Goal: Navigation & Orientation: Find specific page/section

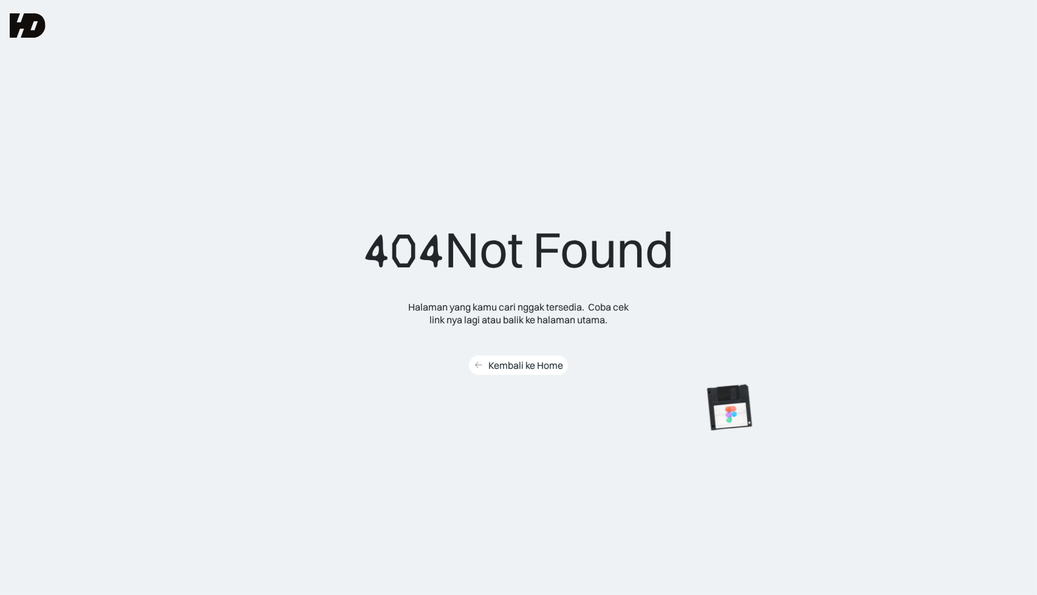
click at [523, 364] on div "Kembali ke Home" at bounding box center [526, 365] width 75 height 13
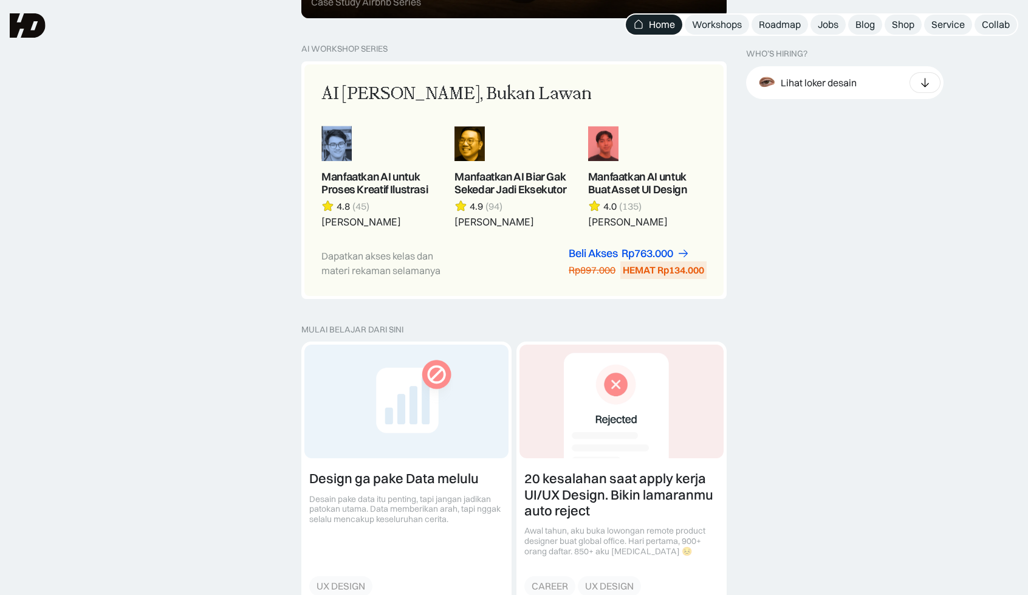
scroll to position [1033, 0]
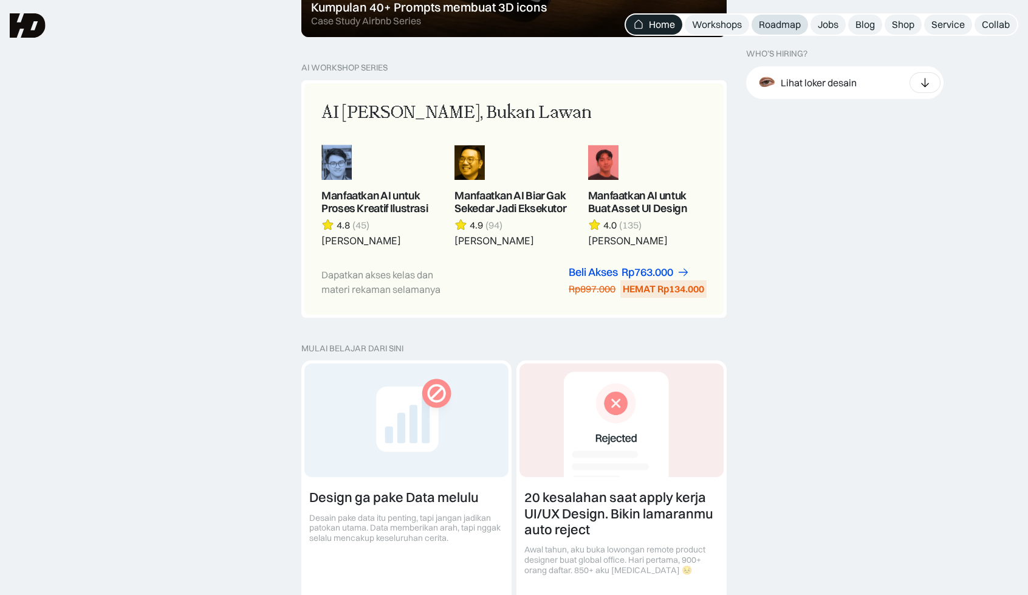
click at [782, 20] on div "Roadmap" at bounding box center [780, 24] width 42 height 13
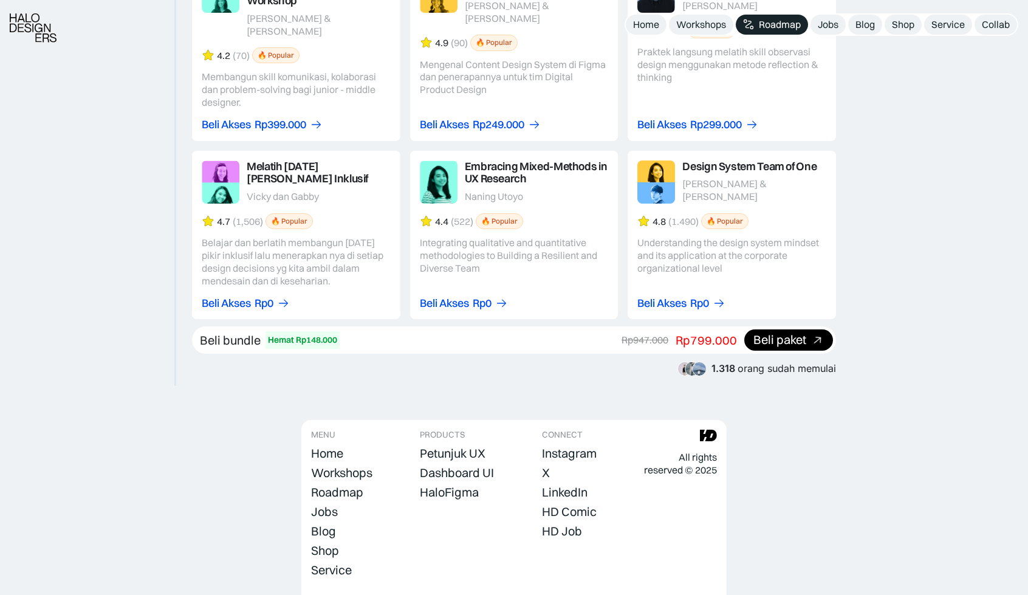
scroll to position [2184, 0]
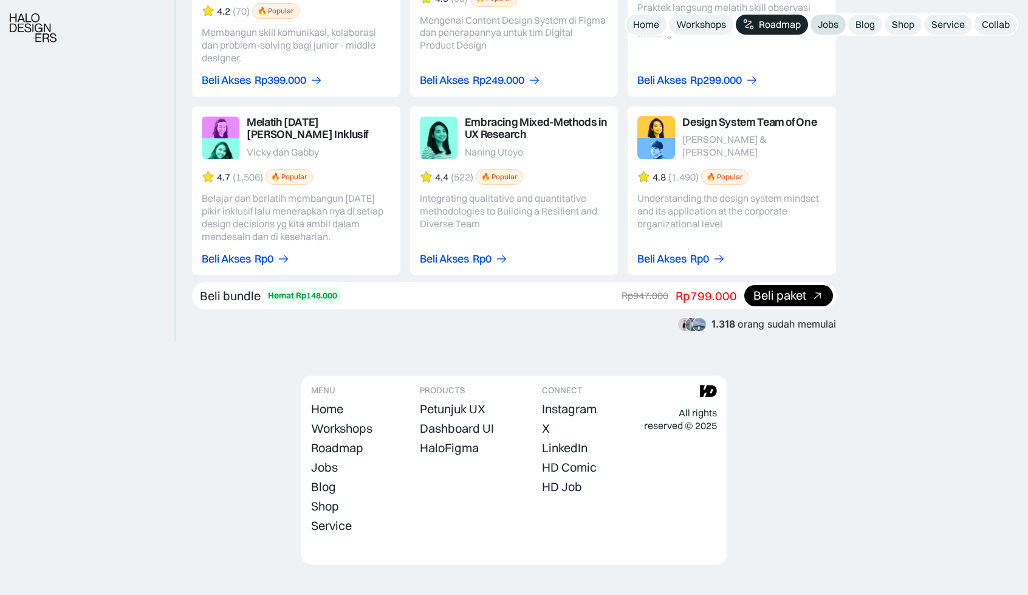
click at [835, 28] on div "Jobs" at bounding box center [828, 24] width 21 height 13
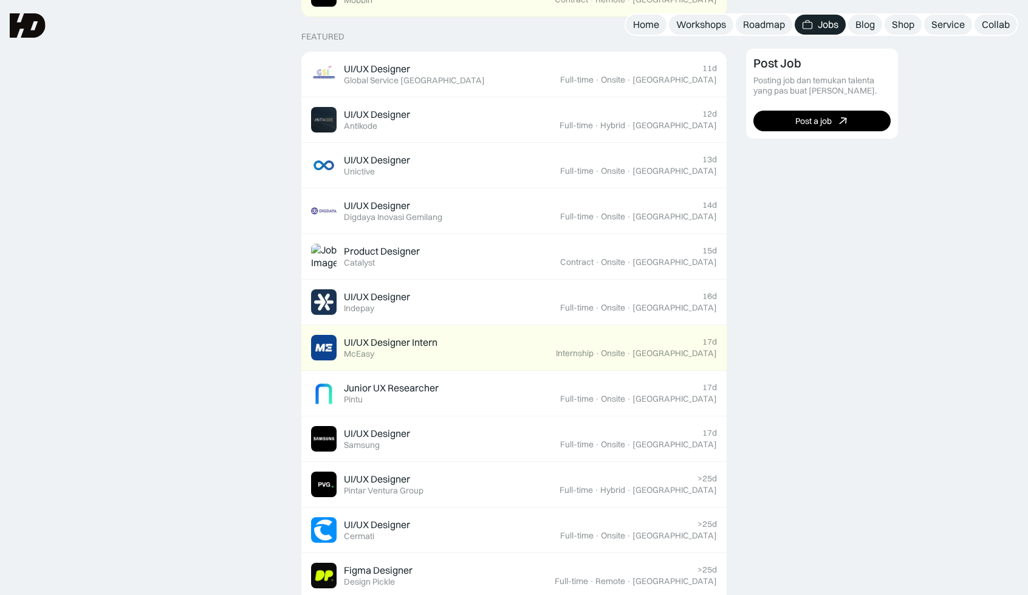
scroll to position [348, 0]
